Goal: Task Accomplishment & Management: Use online tool/utility

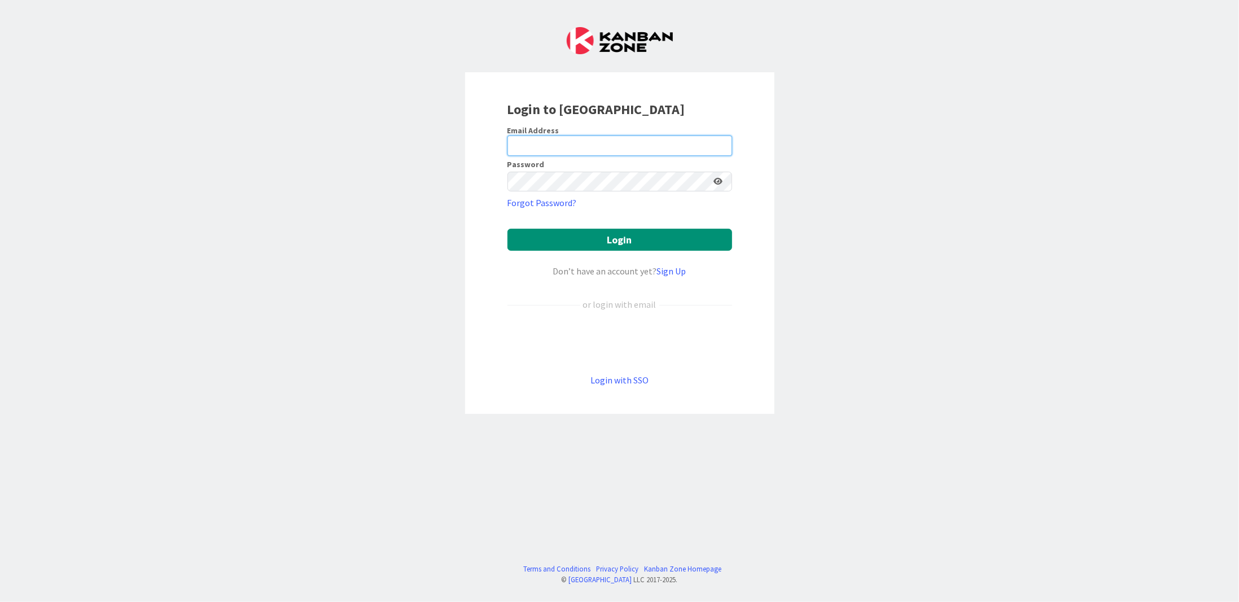
click at [558, 145] on input "email" at bounding box center [619, 145] width 225 height 20
type input "[PERSON_NAME][EMAIL_ADDRESS][DOMAIN_NAME]"
click at [507, 229] on button "Login" at bounding box center [619, 240] width 225 height 22
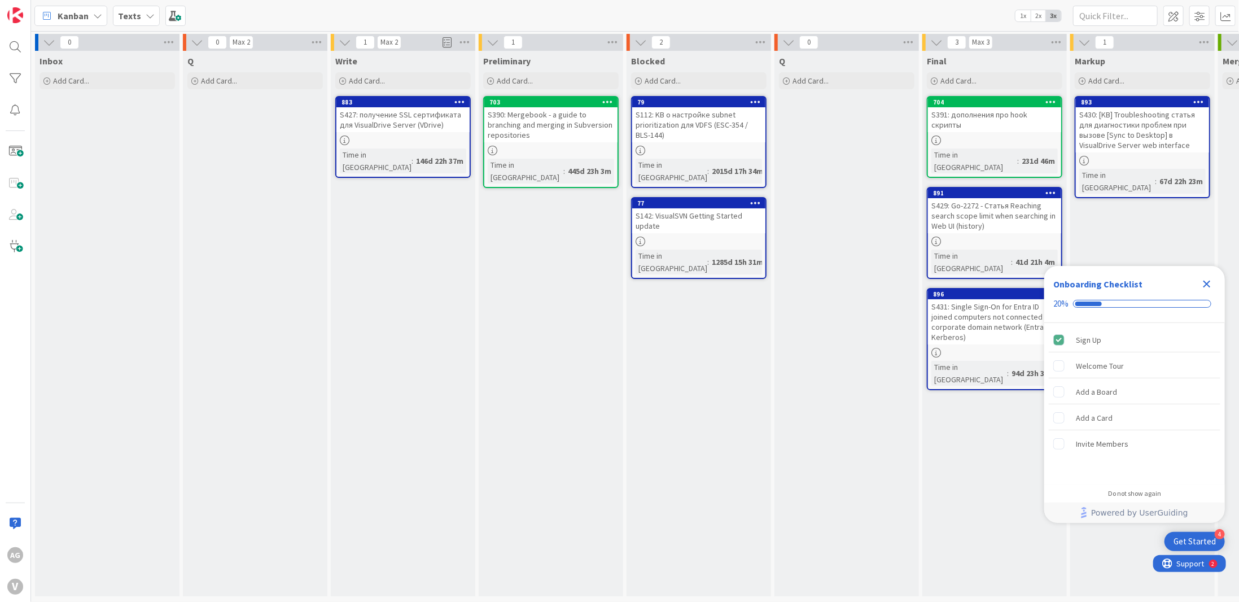
click at [1210, 285] on icon "Close Checklist" at bounding box center [1207, 284] width 14 height 14
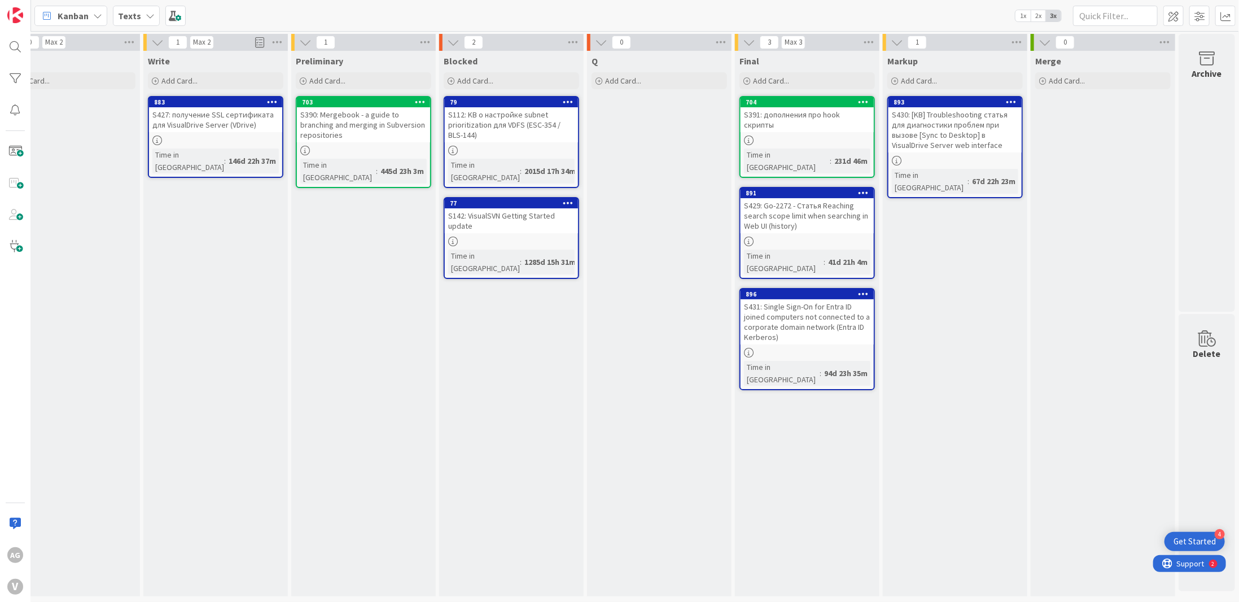
scroll to position [0, 195]
